Goal: Information Seeking & Learning: Learn about a topic

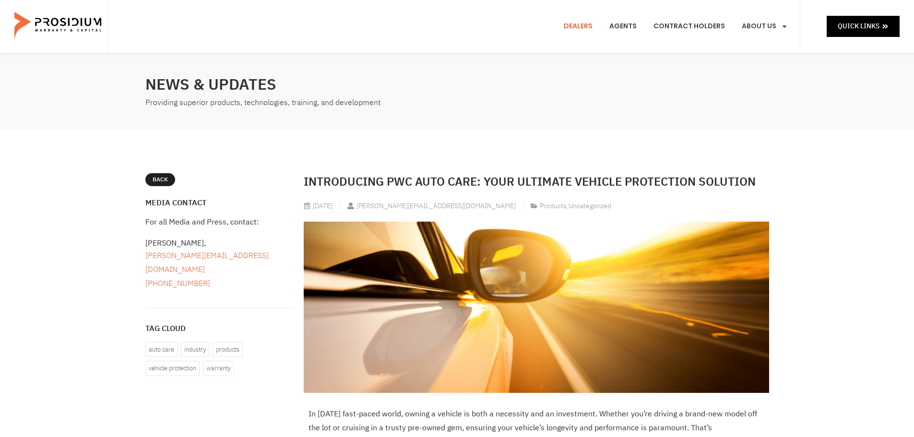
click at [586, 27] on link "Dealers" at bounding box center [577, 26] width 43 height 35
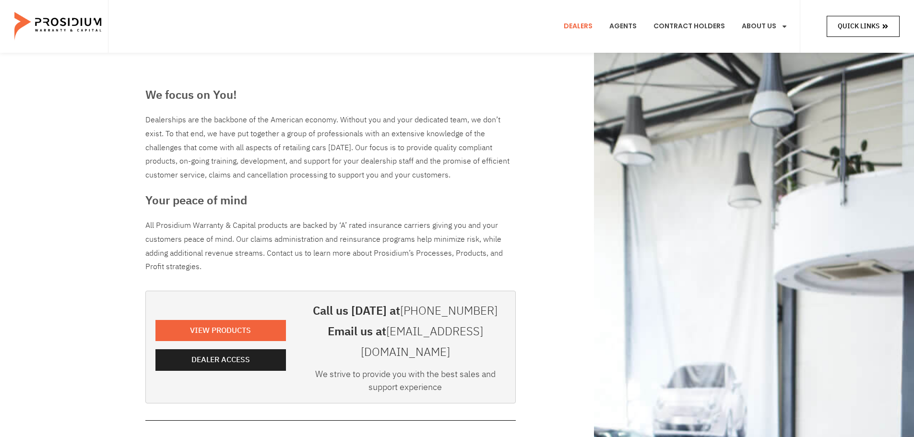
click at [870, 31] on span "Quick Links" at bounding box center [858, 26] width 42 height 12
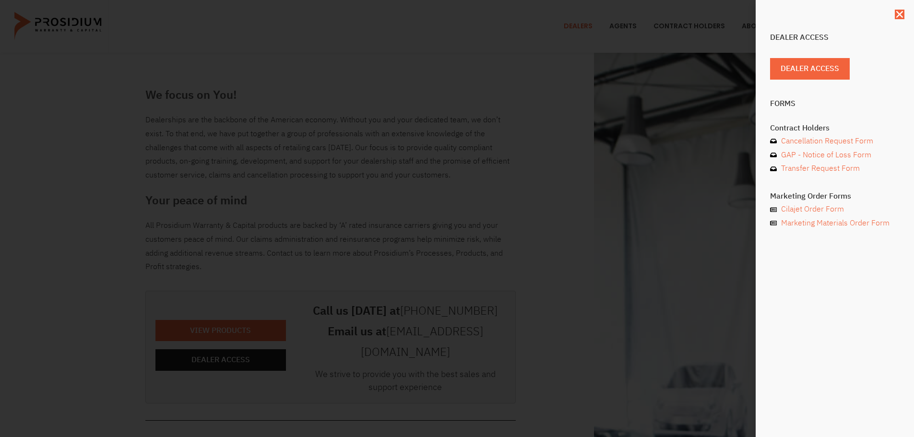
click at [898, 15] on use "Close" at bounding box center [899, 14] width 7 height 7
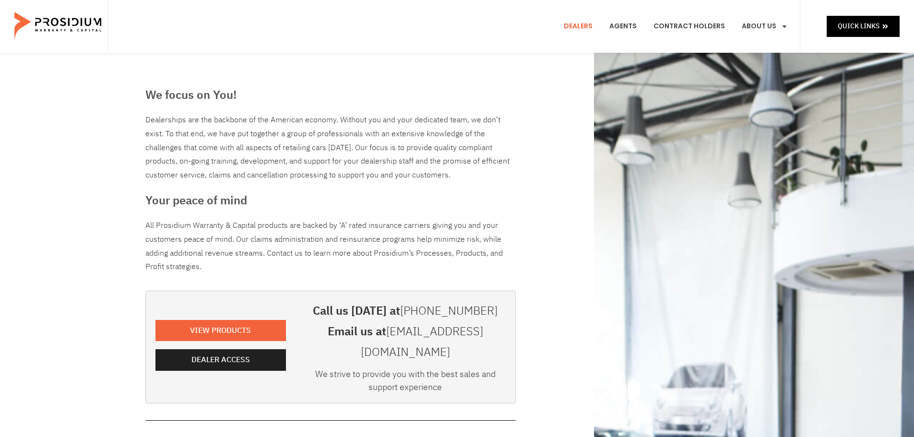
click at [81, 27] on img at bounding box center [58, 26] width 89 height 48
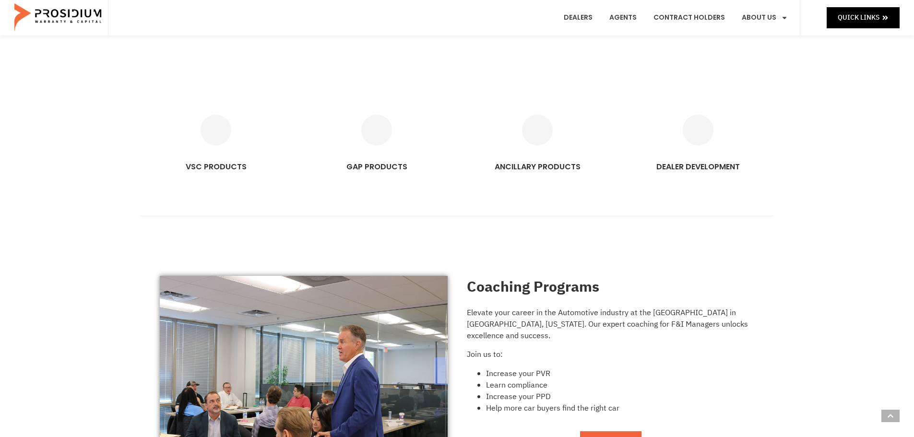
scroll to position [480, 0]
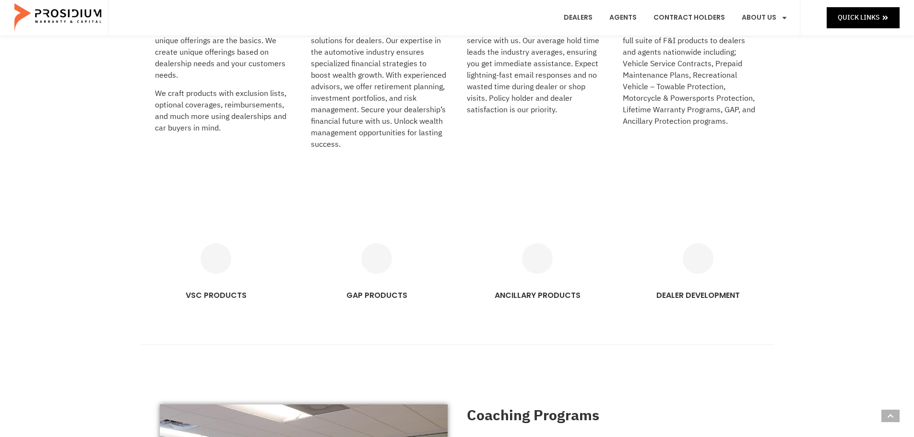
click at [209, 267] on icon "VSC PRODUCTS" at bounding box center [215, 258] width 31 height 31
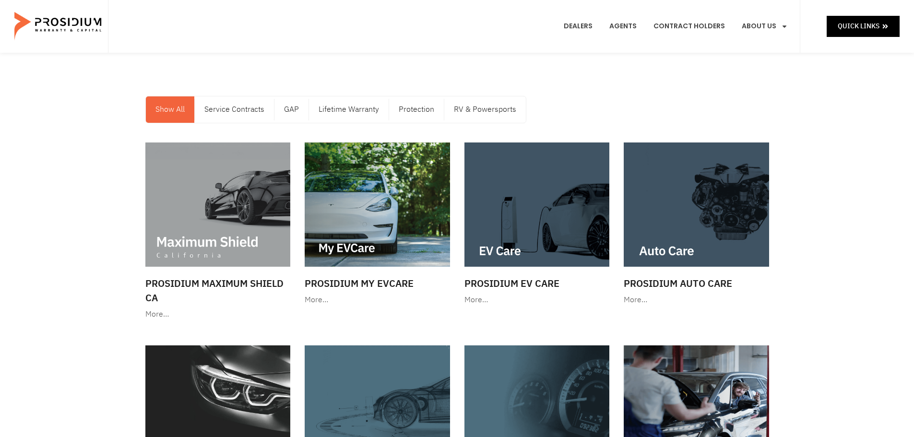
click at [236, 107] on link "Service Contracts" at bounding box center [234, 109] width 79 height 26
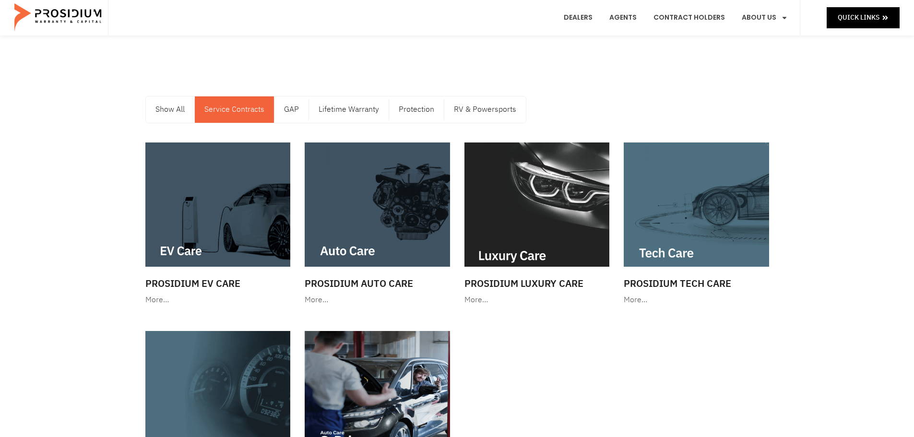
scroll to position [144, 0]
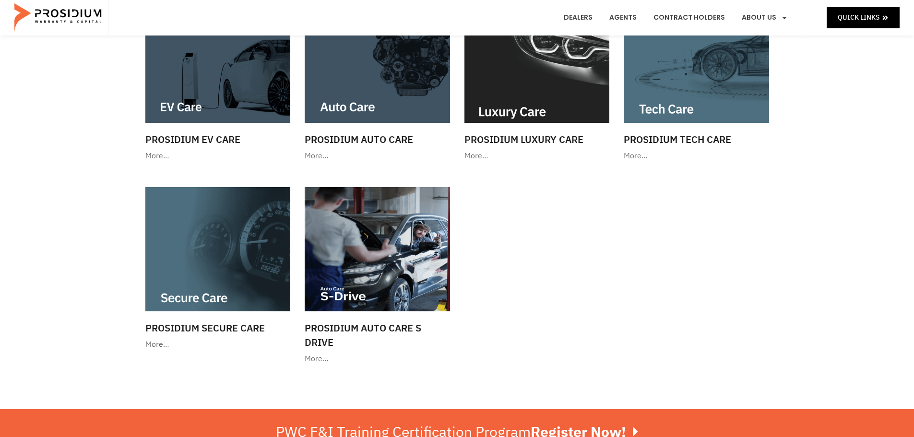
click at [409, 104] on img at bounding box center [377, 61] width 145 height 124
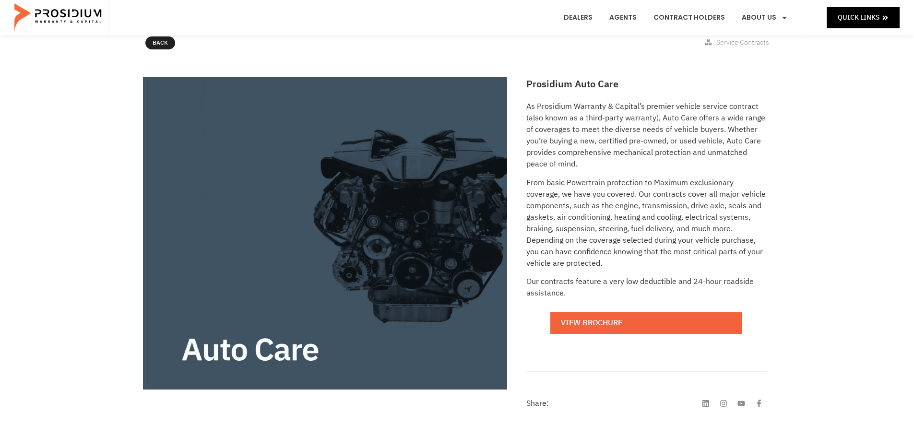
scroll to position [96, 0]
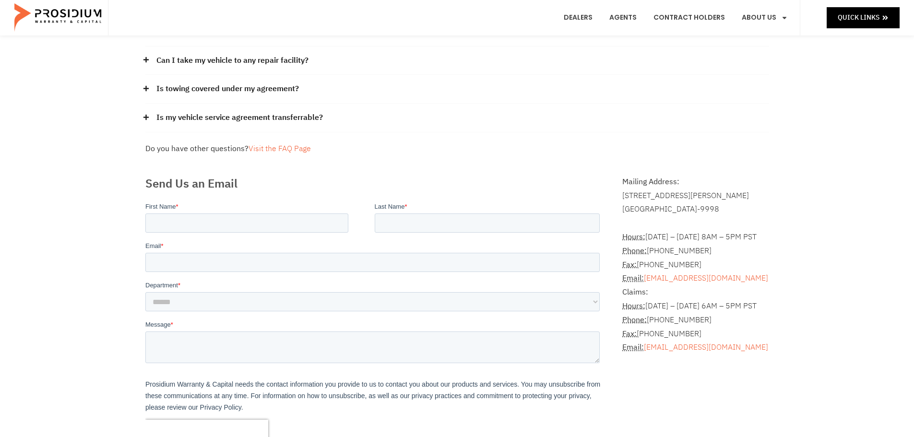
scroll to position [144, 0]
